Goal: Navigation & Orientation: Go to known website

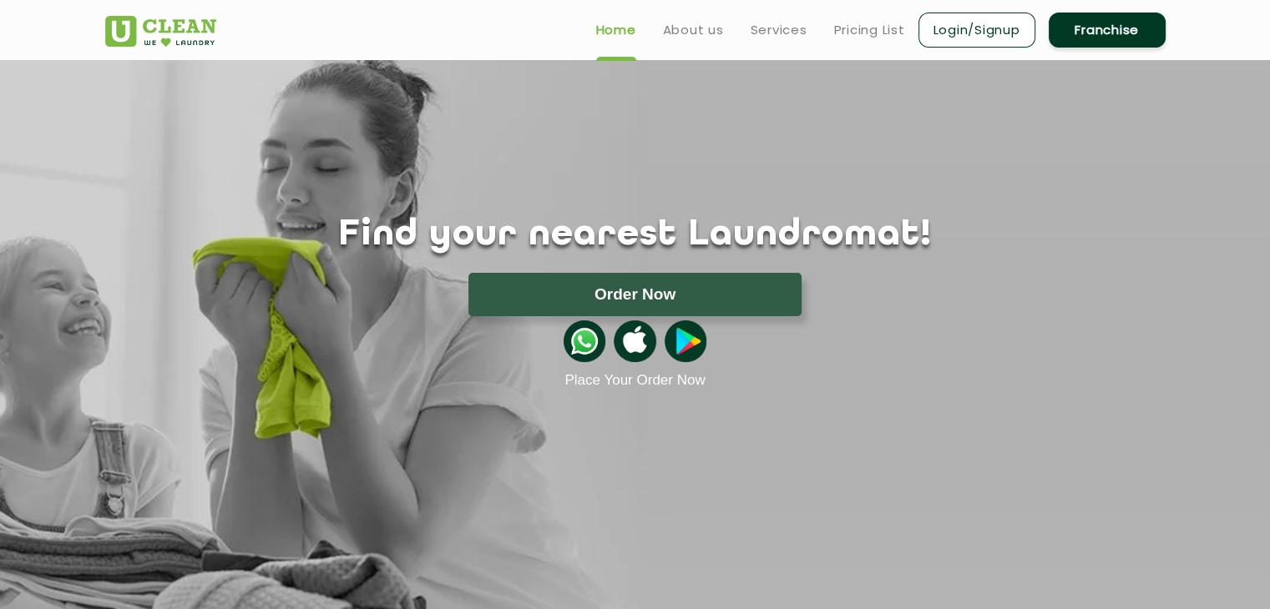
click at [982, 31] on link "Login/Signup" at bounding box center [976, 30] width 117 height 35
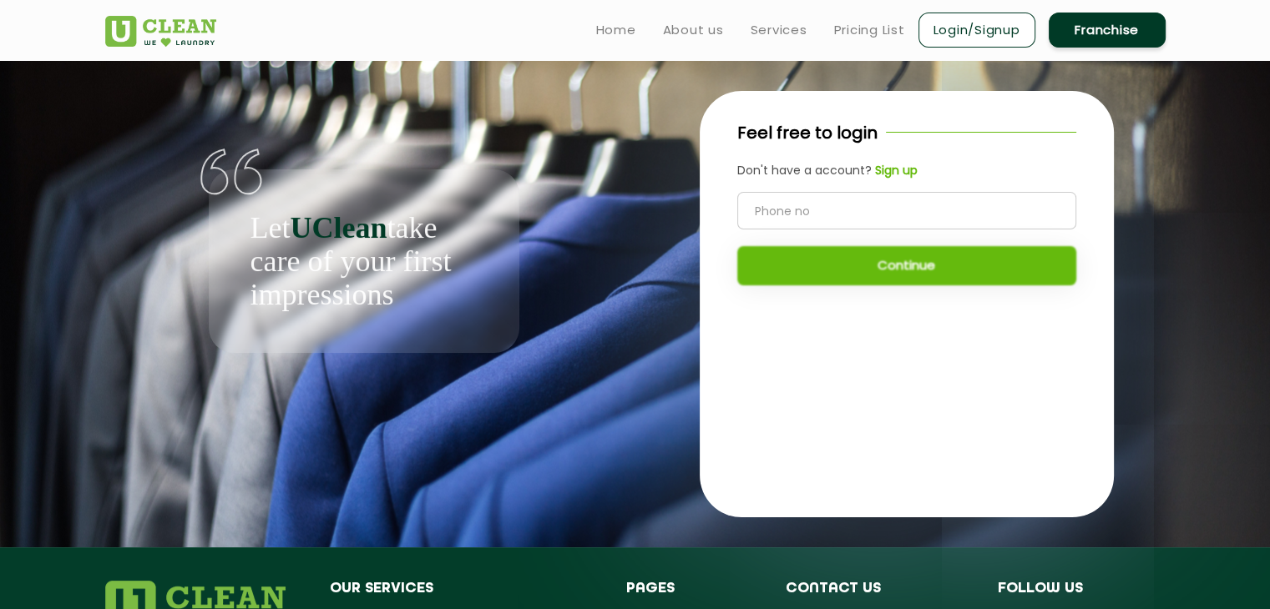
click at [1115, 31] on link "Franchise" at bounding box center [1106, 30] width 117 height 35
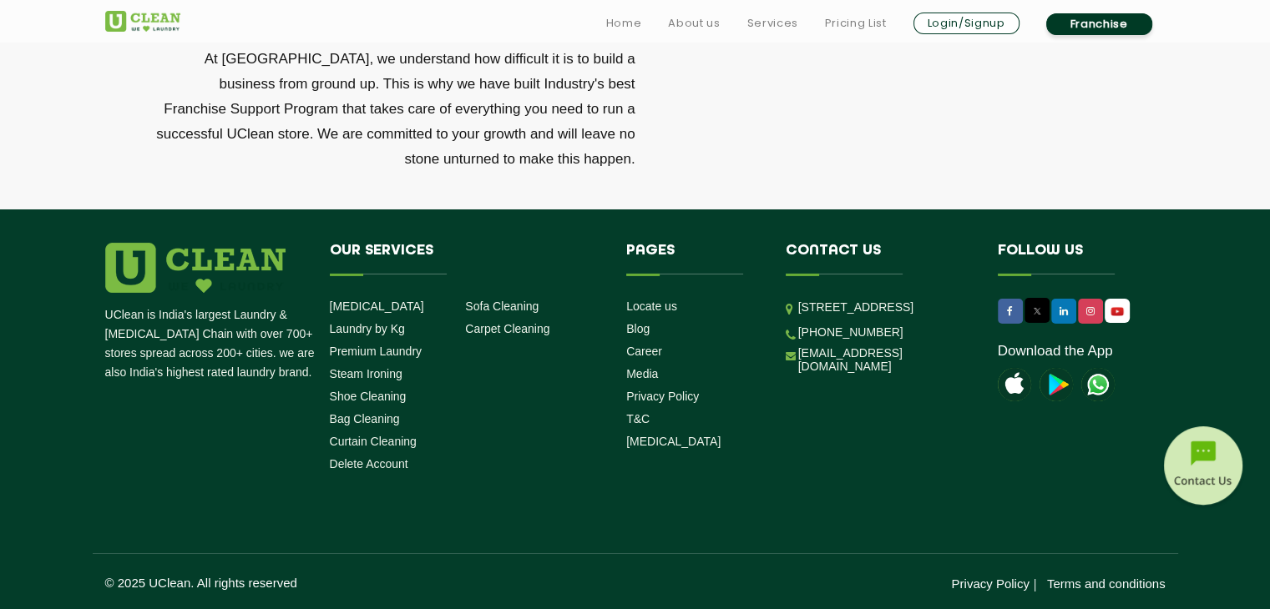
scroll to position [5696, 0]
